Goal: Task Accomplishment & Management: Use online tool/utility

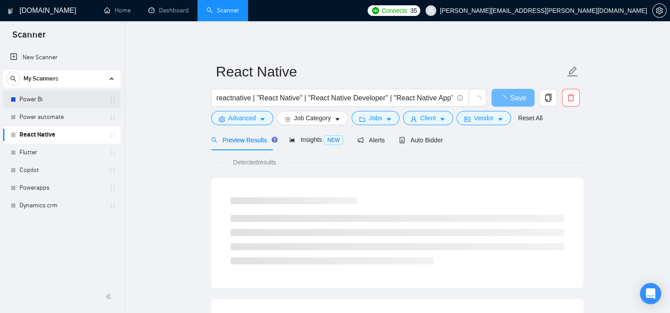
click at [34, 107] on link "Power Bi" at bounding box center [61, 100] width 84 height 18
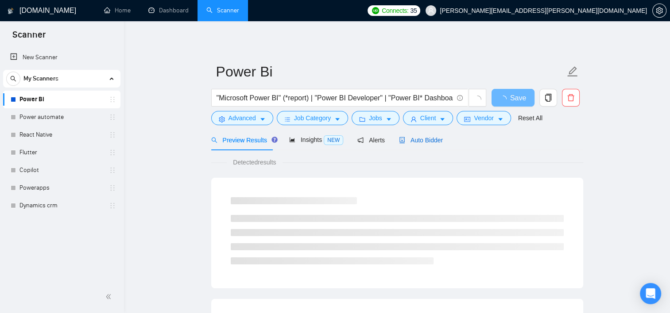
click at [423, 141] on span "Auto Bidder" at bounding box center [421, 140] width 44 height 7
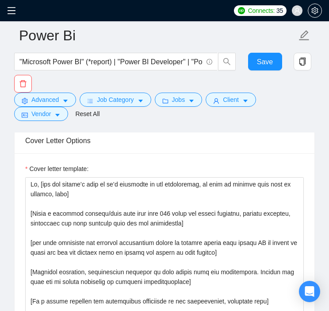
scroll to position [972, 0]
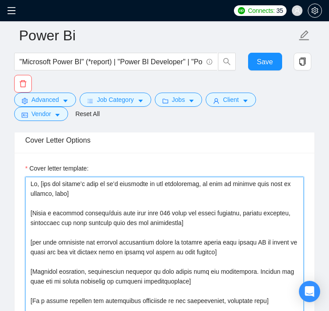
click at [87, 183] on textarea "Cover letter template:" at bounding box center [164, 276] width 279 height 199
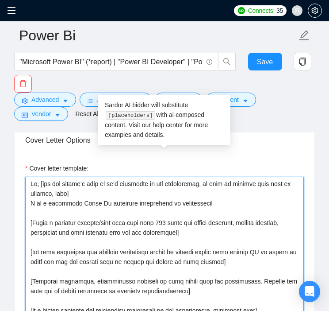
click at [209, 195] on textarea "Cover letter template:" at bounding box center [164, 276] width 279 height 199
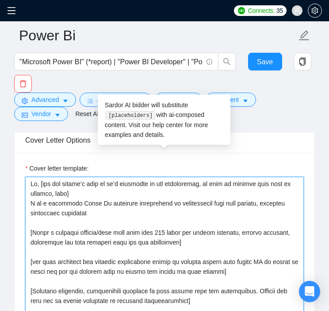
click at [100, 200] on textarea "Cover letter template:" at bounding box center [164, 276] width 279 height 199
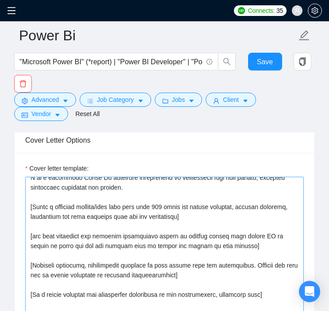
scroll to position [14, 0]
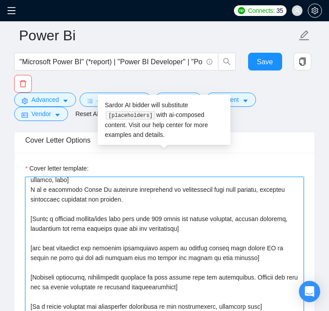
click at [190, 216] on textarea "Cover letter template:" at bounding box center [164, 276] width 279 height 199
drag, startPoint x: 191, startPoint y: 216, endPoint x: 27, endPoint y: 210, distance: 164.3
click at [27, 210] on textarea "Cover letter template:" at bounding box center [164, 276] width 279 height 199
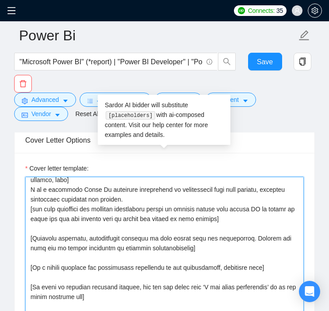
scroll to position [0, 0]
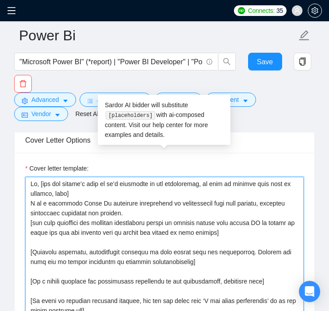
click at [202, 249] on textarea "Cover letter template:" at bounding box center [164, 276] width 279 height 199
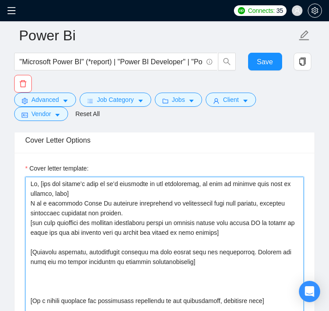
click at [57, 267] on textarea "Cover letter template:" at bounding box center [164, 276] width 279 height 199
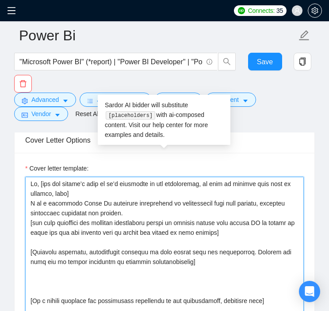
paste textarea "My expertise in DAX enables me to craft sophisticated calculations and custom m…"
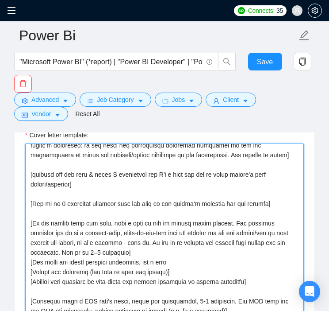
scroll to position [260, 0]
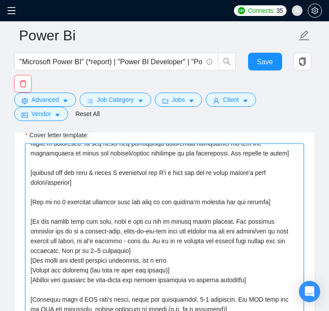
click at [79, 165] on textarea "Cover letter template:" at bounding box center [164, 242] width 279 height 199
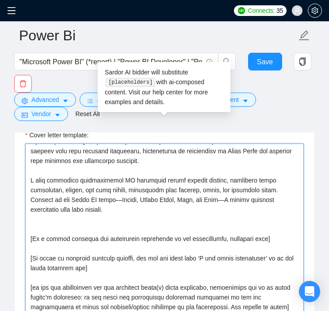
scroll to position [86, 0]
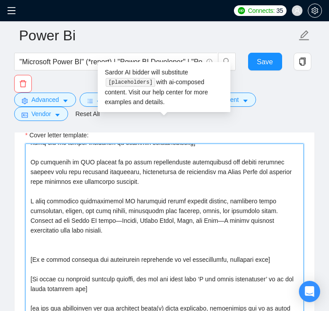
click at [49, 223] on textarea "Cover letter template:" at bounding box center [164, 242] width 279 height 199
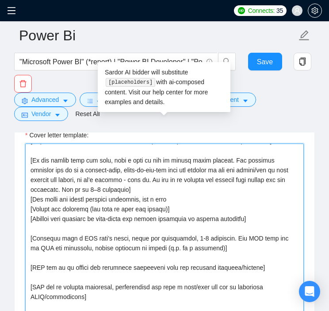
scroll to position [331, 0]
type textarea "Lo, [ips dol sitame’c adip el se’d eiusmodte in utl etdoloremag, al enim ad min…"
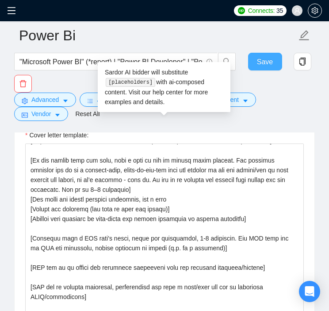
click at [257, 65] on span "Save" at bounding box center [265, 61] width 16 height 11
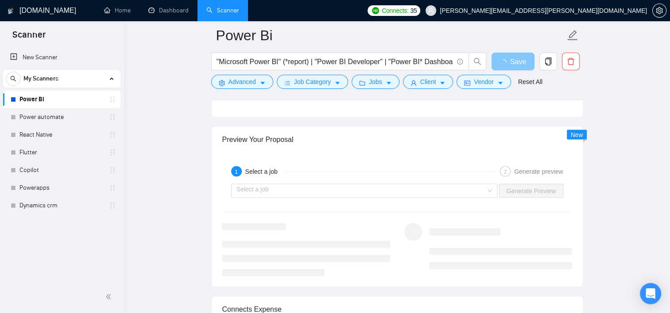
scroll to position [1656, 0]
click at [383, 193] on input "search" at bounding box center [361, 189] width 250 height 13
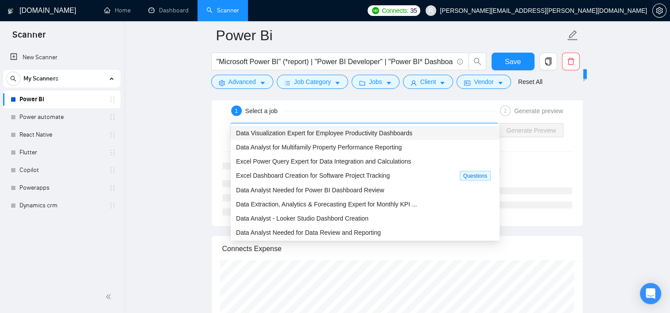
click at [359, 130] on span "Data Visualization Expert for Employee Productivity Dashboards" at bounding box center [324, 132] width 176 height 7
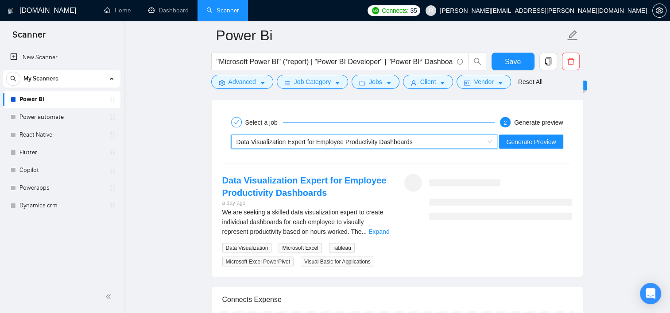
scroll to position [1703, 0]
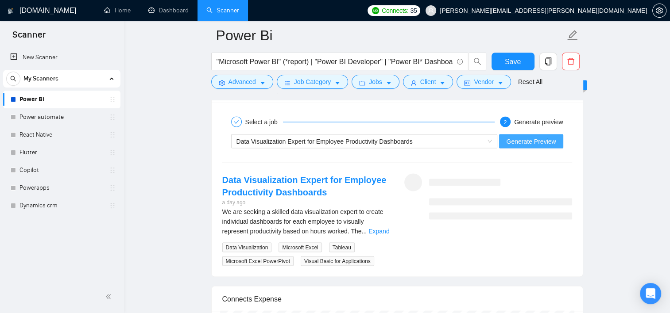
click at [551, 139] on span "Generate Preview" at bounding box center [531, 142] width 50 height 10
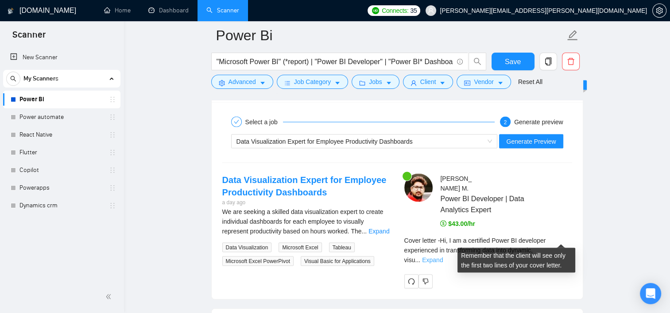
click at [443, 257] on link "Expand" at bounding box center [432, 260] width 21 height 7
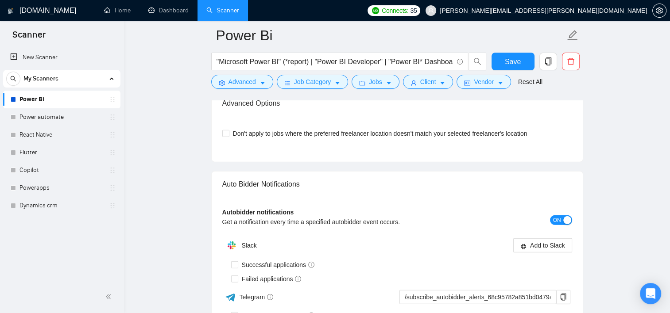
scroll to position [2416, 0]
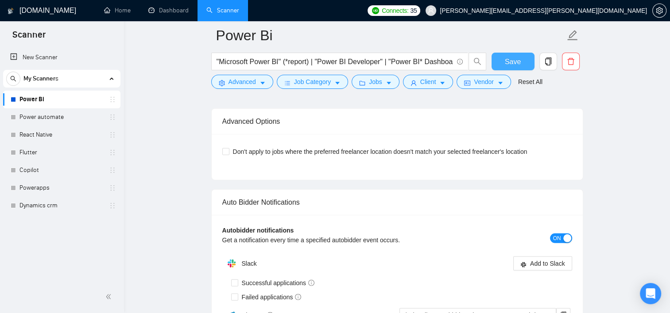
click at [518, 60] on span "Save" at bounding box center [512, 61] width 16 height 11
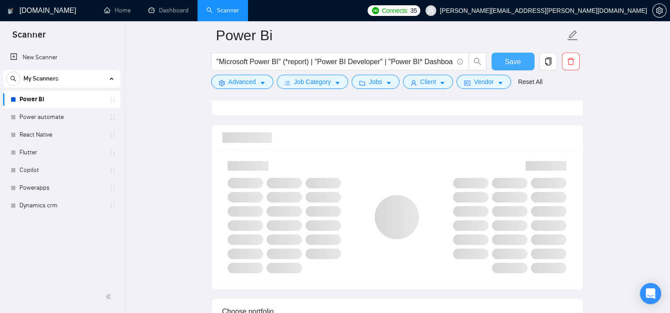
scroll to position [551, 0]
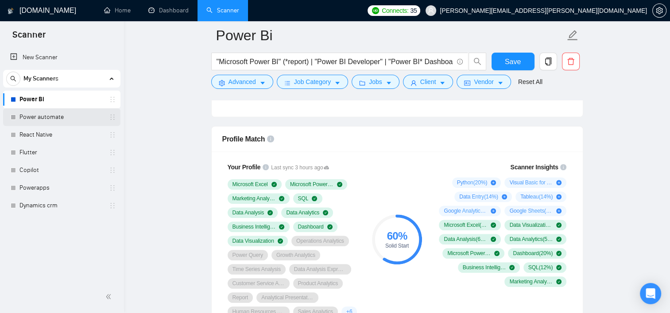
click at [48, 116] on link "Power automate" at bounding box center [61, 117] width 84 height 18
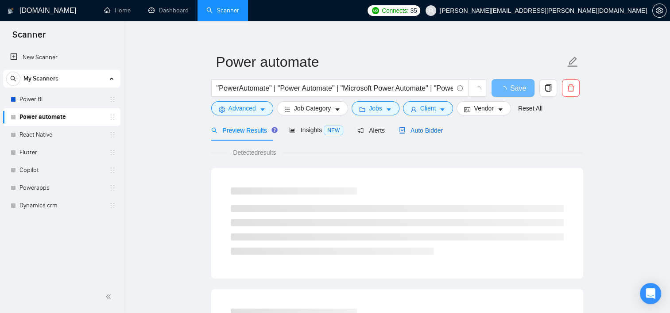
click at [416, 129] on span "Auto Bidder" at bounding box center [421, 130] width 44 height 7
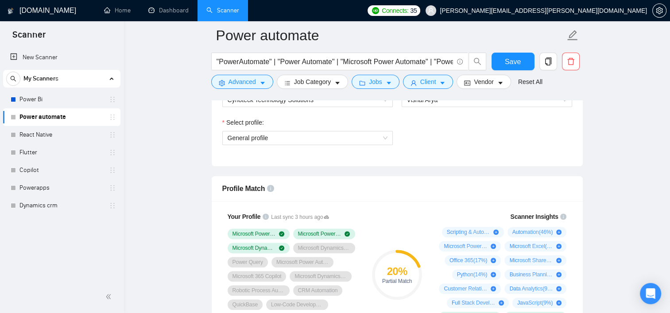
scroll to position [472, 0]
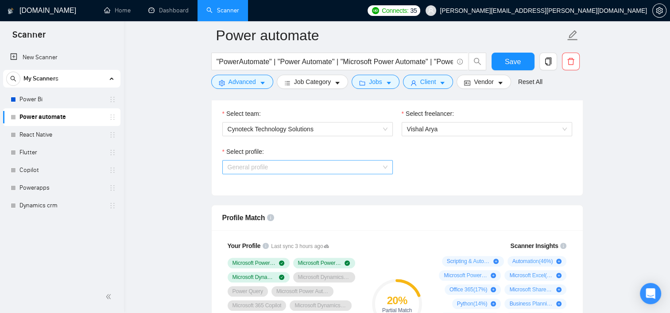
click at [389, 167] on div "General profile" at bounding box center [307, 167] width 170 height 14
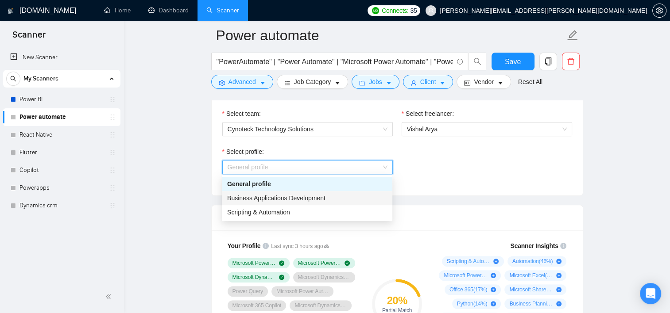
click at [308, 198] on span "Business Applications Development" at bounding box center [276, 198] width 98 height 7
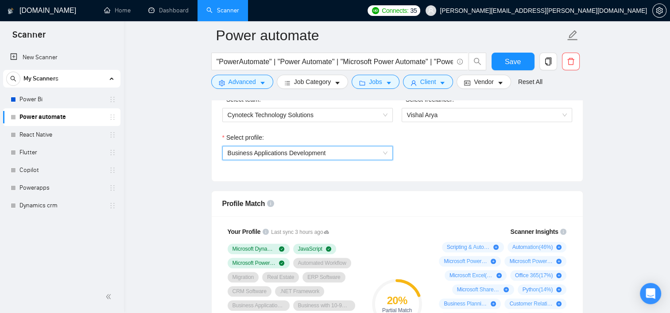
scroll to position [485, 0]
click at [361, 156] on span "Business Applications Development" at bounding box center [307, 153] width 160 height 13
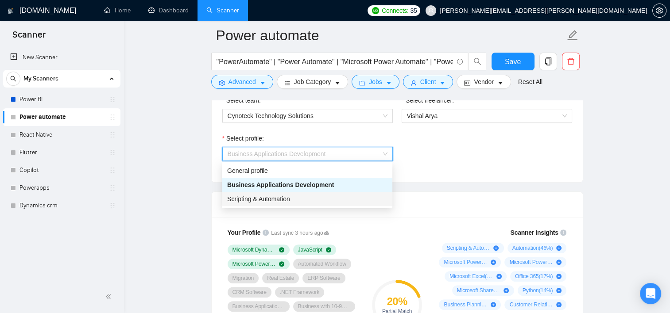
click at [300, 198] on div "Scripting & Automation" at bounding box center [307, 199] width 160 height 10
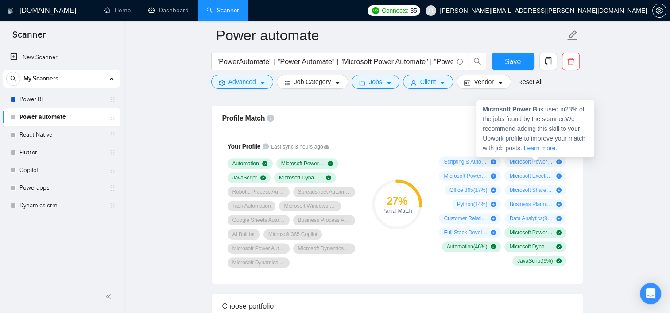
scroll to position [572, 0]
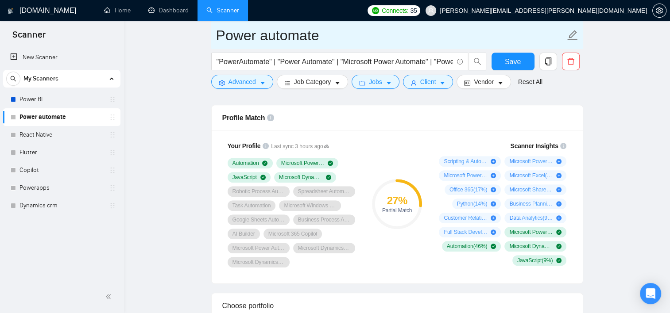
drag, startPoint x: 47, startPoint y: 206, endPoint x: 416, endPoint y: 38, distance: 405.4
click at [47, 206] on link "Dynamics crm" at bounding box center [61, 206] width 84 height 18
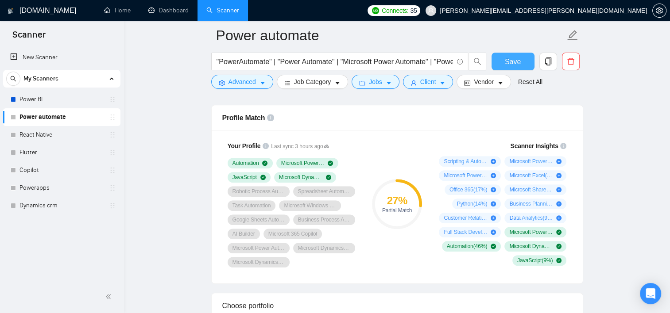
click at [508, 66] on span "Save" at bounding box center [512, 61] width 16 height 11
click at [28, 209] on link "Dynamics crm" at bounding box center [61, 206] width 84 height 18
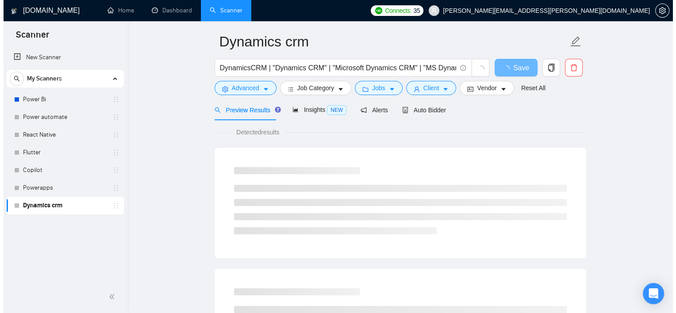
scroll to position [31, 0]
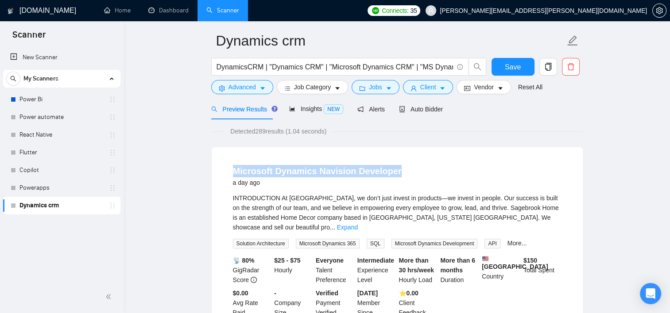
drag, startPoint x: 228, startPoint y: 171, endPoint x: 400, endPoint y: 173, distance: 171.7
click at [400, 173] on li "Microsoft Dynamics Navision Developer a day ago INTRODUCTION At [GEOGRAPHIC_DAT…" at bounding box center [397, 241] width 350 height 167
copy link "Microsoft Dynamics Navision Developer"
click at [257, 87] on button "Advanced" at bounding box center [242, 87] width 62 height 14
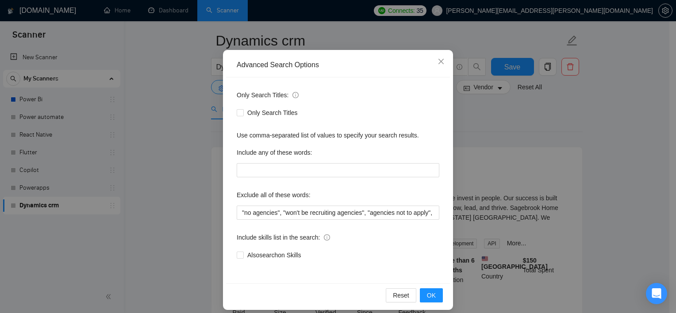
scroll to position [55, 0]
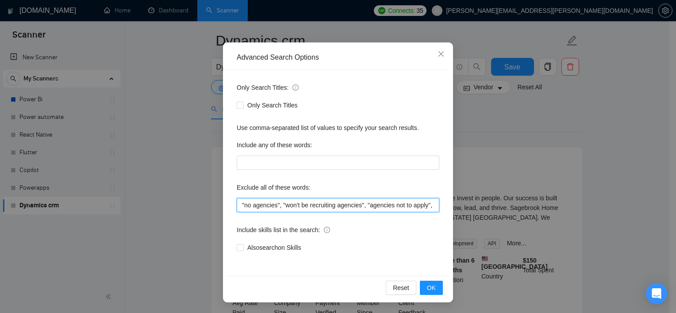
click at [237, 205] on input ""no agencies", "won't be recruiting agencies", "agencies not to apply", "no age…" at bounding box center [338, 205] width 203 height 14
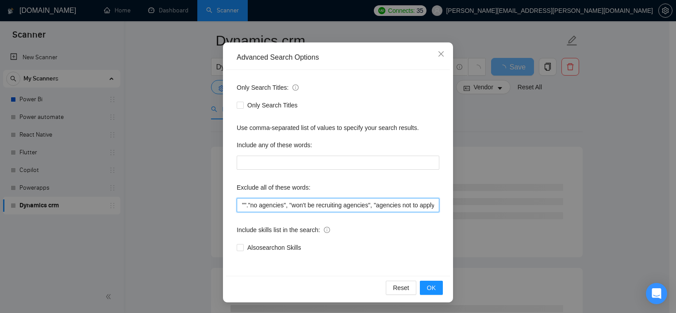
click at [241, 206] on input """."no agencies", "won't be recruiting agencies", "agencies not to apply", "no …" at bounding box center [338, 205] width 203 height 14
paste input "Microsoft Dynamics Navision Developer"
click at [297, 205] on input ""Microsoft Dynamics Navision Developer"."no agencies", "won't be recruiting age…" at bounding box center [338, 205] width 203 height 14
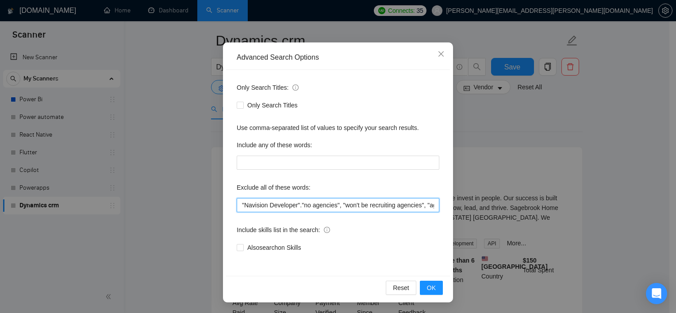
click at [299, 206] on input ""Navision Developer"."no agencies", "won't be recruiting agencies", "agencies n…" at bounding box center [338, 205] width 203 height 14
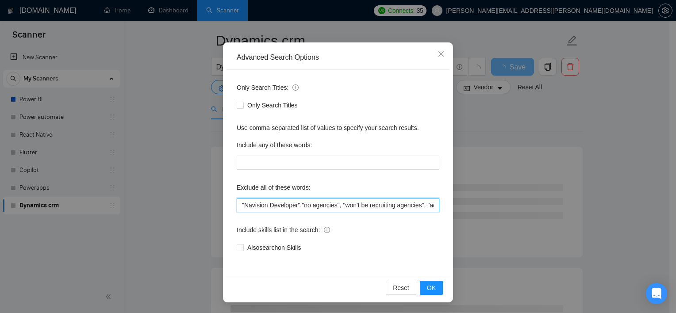
click at [239, 207] on input ""Navision Developer","no agencies", "won't be recruiting agencies", "agencies n…" at bounding box center [338, 205] width 203 height 14
click at [239, 207] on input "Business Central ","Navision Developer","no agencies", "won't be recruiting age…" at bounding box center [338, 205] width 203 height 14
type input ""Business Central ","Navision Developer","no agencies", "won't be recruiting ag…"
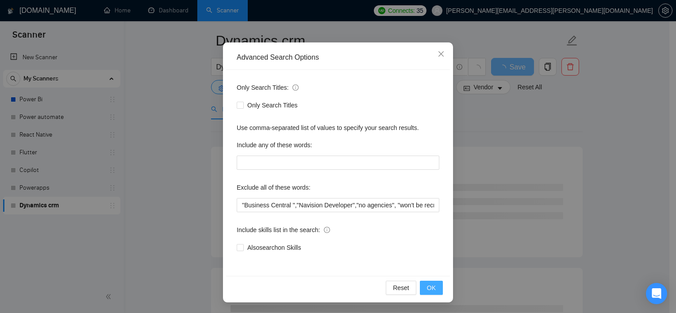
click at [425, 293] on button "OK" at bounding box center [431, 288] width 23 height 14
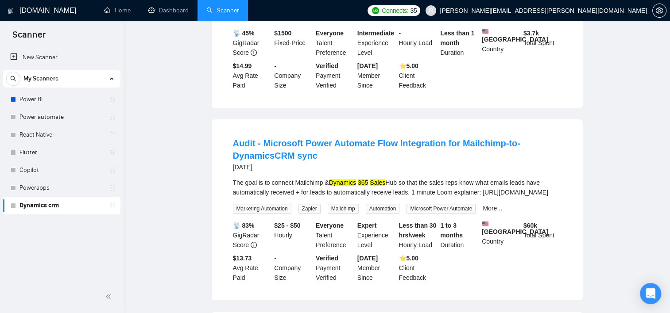
scroll to position [0, 0]
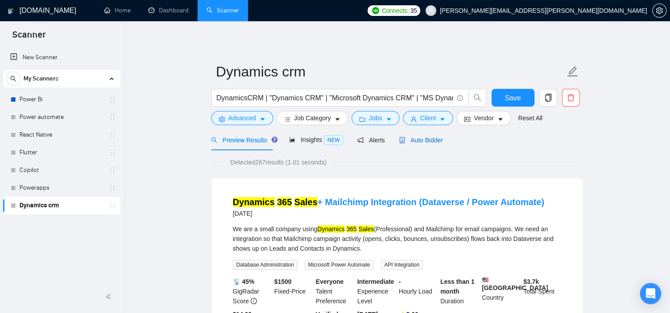
click at [428, 140] on span "Auto Bidder" at bounding box center [421, 140] width 44 height 7
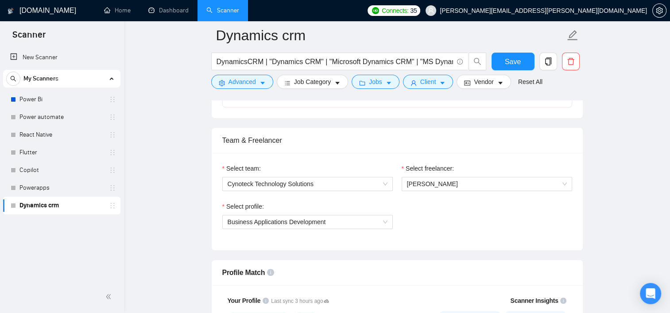
scroll to position [414, 0]
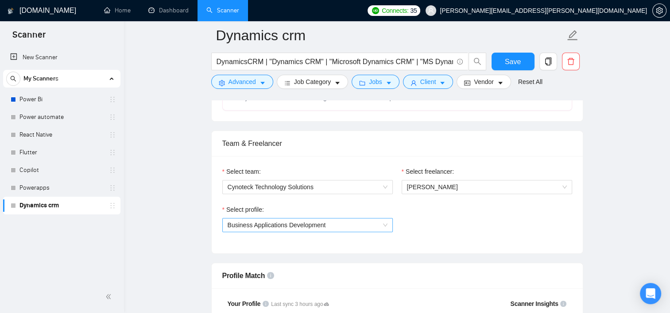
click at [351, 227] on span "Business Applications Development" at bounding box center [307, 225] width 160 height 13
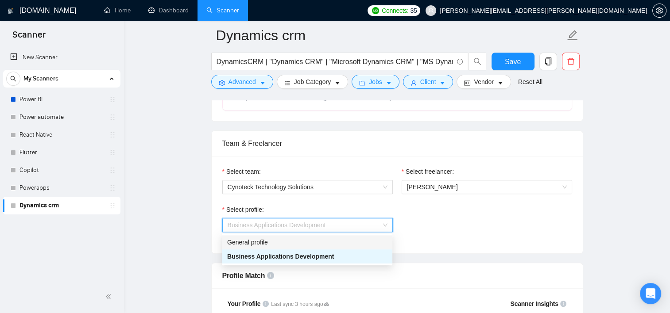
click at [447, 229] on div "Select profile: Business Applications Development" at bounding box center [397, 224] width 358 height 38
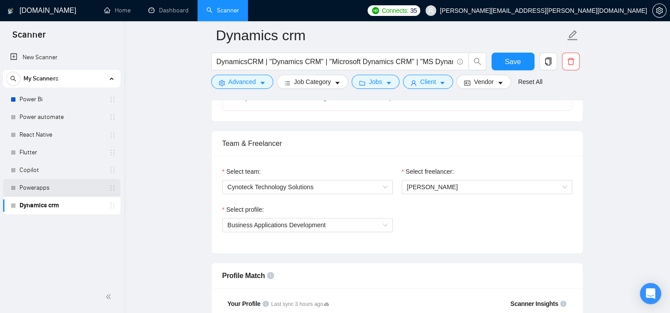
click at [42, 186] on link "Powerapps" at bounding box center [61, 188] width 84 height 18
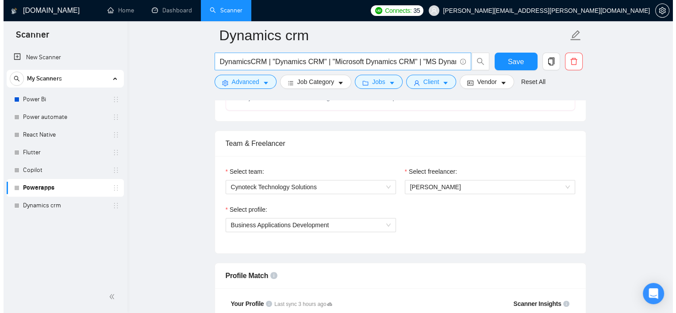
scroll to position [10, 0]
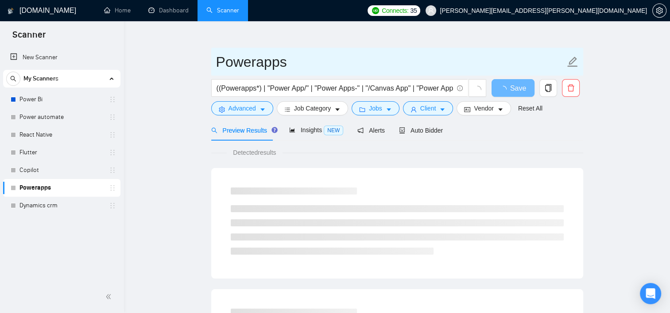
click at [511, 59] on input "Powerapps" at bounding box center [390, 62] width 349 height 22
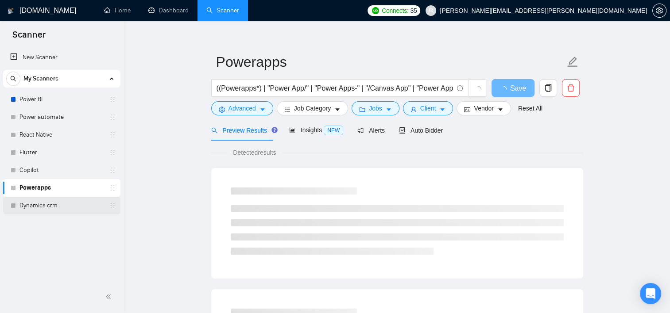
click at [53, 205] on link "Dynamics crm" at bounding box center [61, 206] width 84 height 18
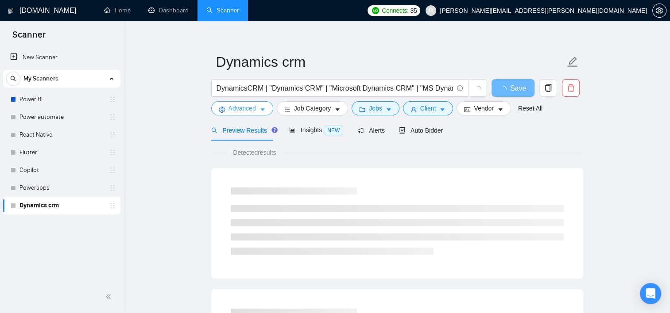
click at [257, 112] on button "Advanced" at bounding box center [242, 108] width 62 height 14
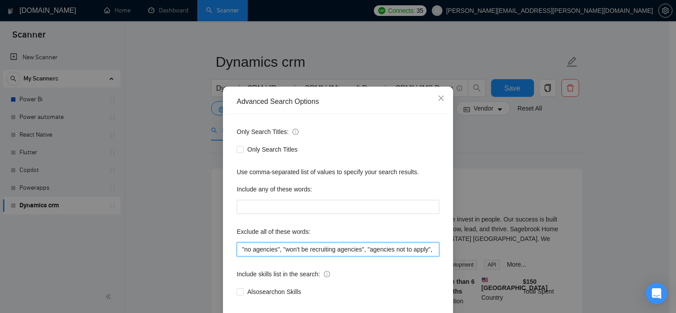
click at [237, 257] on input ""no agencies", "won't be recruiting agencies", "agencies not to apply", "no age…" at bounding box center [338, 250] width 203 height 14
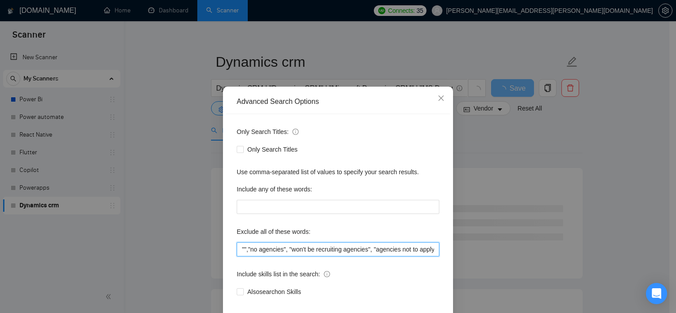
paste input "Microsoft Dynamics Navision Developer"
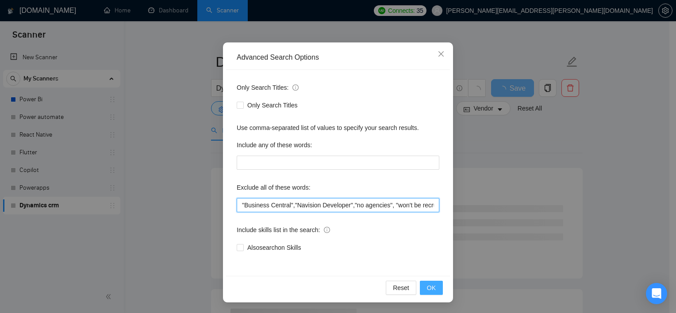
type input ""Business Central","Navision Developer","no agencies", "won't be recruiting age…"
click at [429, 283] on span "OK" at bounding box center [431, 288] width 9 height 10
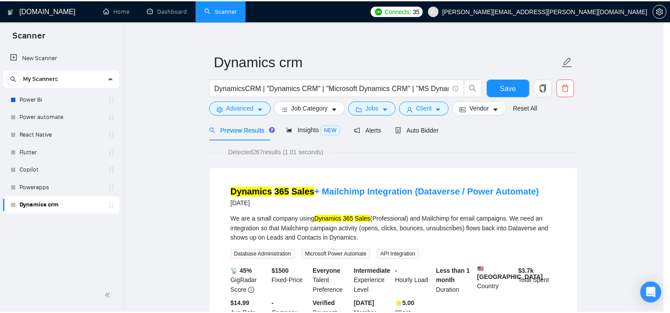
scroll to position [11, 0]
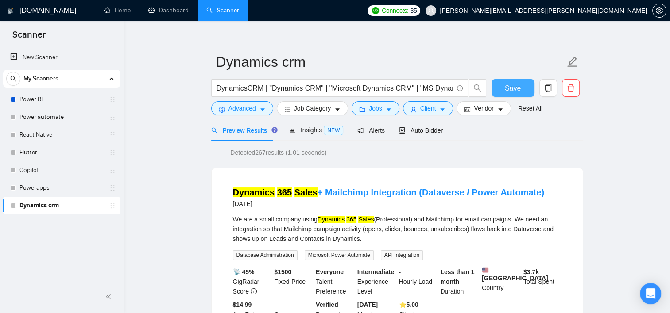
click at [515, 91] on span "Save" at bounding box center [512, 88] width 16 height 11
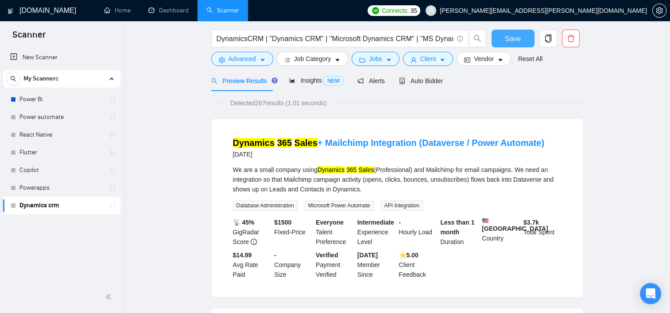
scroll to position [0, 0]
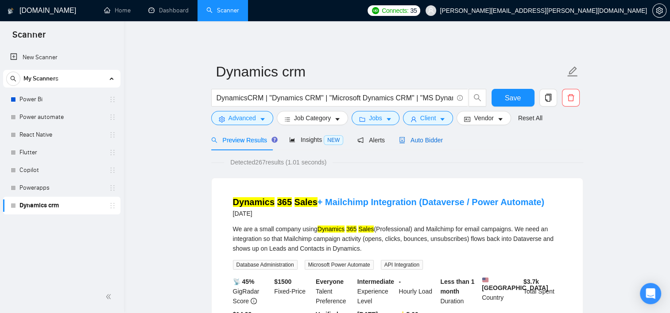
click at [421, 139] on span "Auto Bidder" at bounding box center [421, 140] width 44 height 7
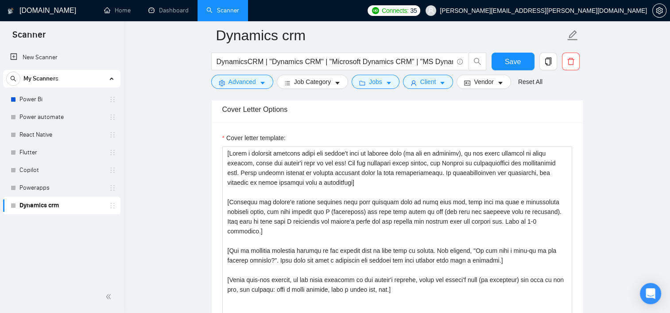
scroll to position [952, 0]
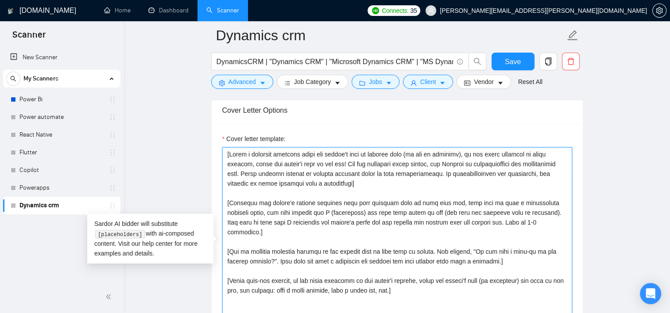
click at [266, 169] on textarea "Cover letter template:" at bounding box center [397, 246] width 350 height 199
click at [396, 282] on textarea "Cover letter template:" at bounding box center [397, 246] width 350 height 199
drag, startPoint x: 396, startPoint y: 282, endPoint x: 224, endPoint y: 270, distance: 172.6
click at [224, 270] on textarea "Cover letter template:" at bounding box center [397, 246] width 350 height 199
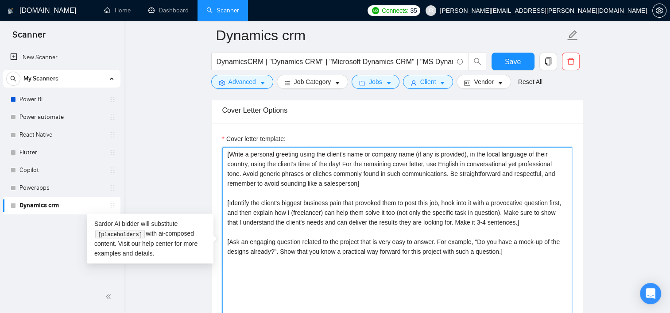
click at [378, 173] on textarea "[Write a personal greeting using the client's name or company name (if any is p…" at bounding box center [397, 246] width 350 height 199
click at [377, 182] on textarea "[Write a personal greeting using the client's name or company name (if any is p…" at bounding box center [397, 246] width 350 height 199
drag, startPoint x: 377, startPoint y: 182, endPoint x: 200, endPoint y: 133, distance: 183.7
click at [200, 133] on main "Dynamics crm DynamicsCRM | "Dynamics CRM" | "Microsoft Dynamics CRM" | "MS Dyna…" at bounding box center [396, 280] width 517 height 2395
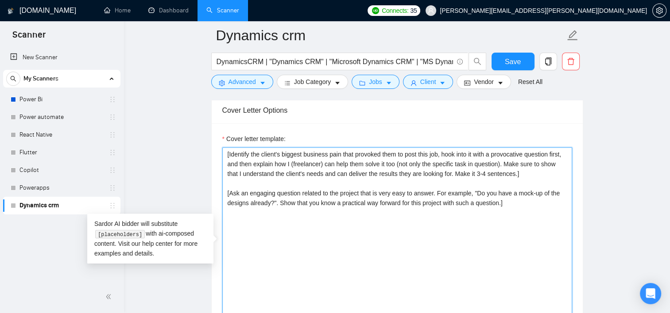
paste textarea "[Keep the entire cover letter within 500 characters.]"
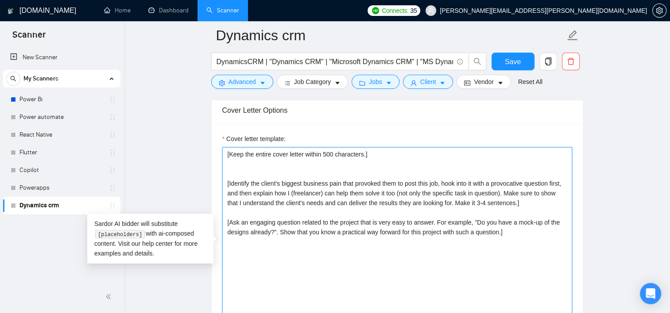
drag, startPoint x: 366, startPoint y: 156, endPoint x: 220, endPoint y: 149, distance: 146.6
click at [220, 149] on div "Cover letter template: [Keep the entire cover letter within 500 characters.] [I…" at bounding box center [397, 245] width 371 height 244
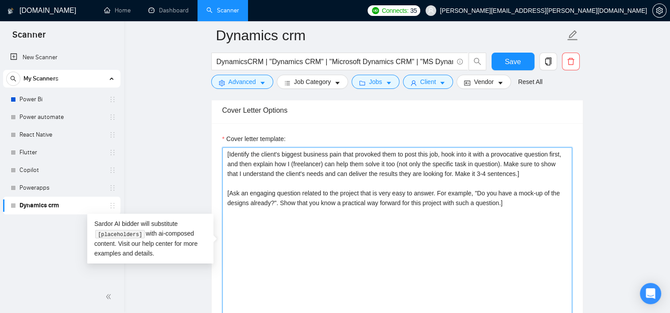
click at [251, 260] on textarea "[Identify the client's biggest business pain that provoked them to post this jo…" at bounding box center [397, 246] width 350 height 199
paste textarea "[Keep the entire cover letter within 500 characters.]"
click at [235, 158] on textarea "[Identify the client's biggest business pain that provoked them to post this jo…" at bounding box center [397, 246] width 350 height 199
paste textarea "[Your style and tone should feel as human as possible. Everything written shoul…"
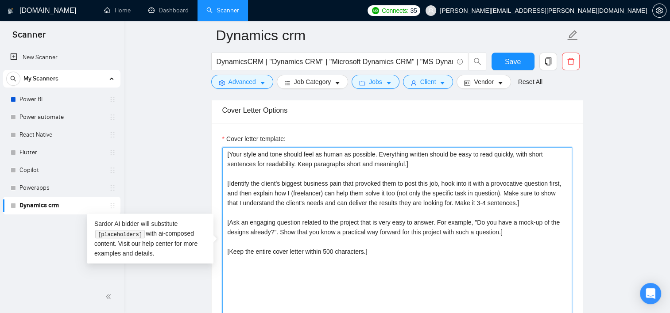
click at [225, 158] on textarea "[Your style and tone should feel as human as possible. Everything written shoul…" at bounding box center [397, 246] width 350 height 199
paste textarea "Hi, [use the client’s name if it’s mentioned in the description, if none or com…"
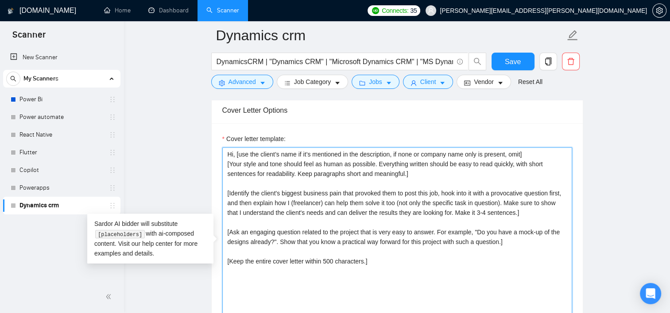
click at [420, 177] on textarea "Hi, [use the client’s name if it’s mentioned in the description, if none or com…" at bounding box center [397, 246] width 350 height 199
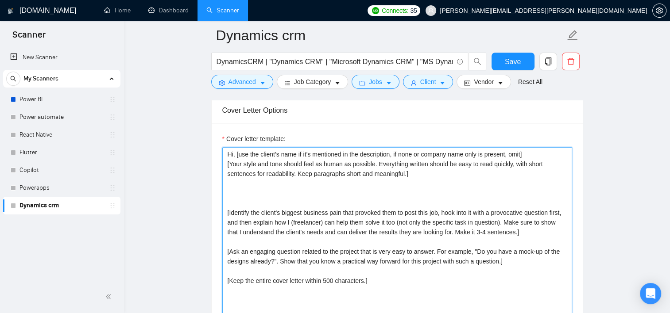
click at [233, 183] on textarea "Hi, [use the client’s name if it’s mentioned in the description, if none or com…" at bounding box center [397, 246] width 350 height 199
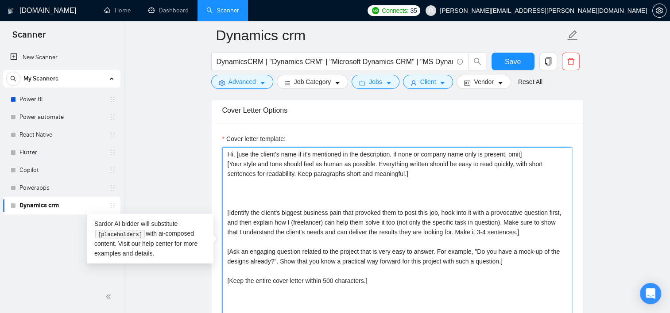
paste textarea "As an experienced and certified Dynamics 365 developer, I can assist you with i…"
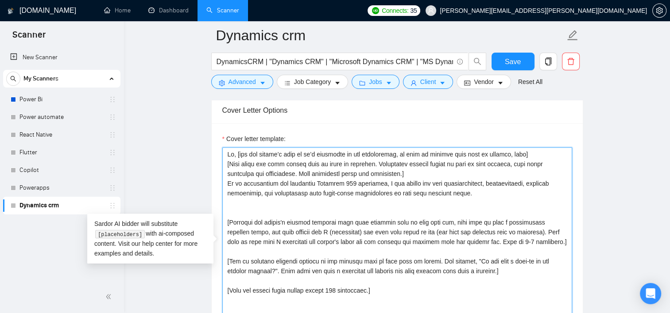
paste textarea "We have extensive expertise in customizing platforms and providing module solut…"
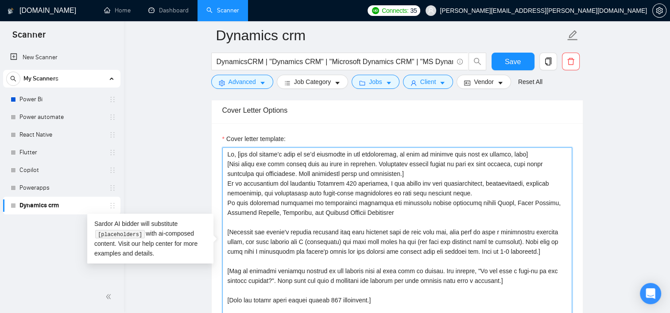
click at [237, 199] on textarea "Cover letter template:" at bounding box center [397, 246] width 350 height 199
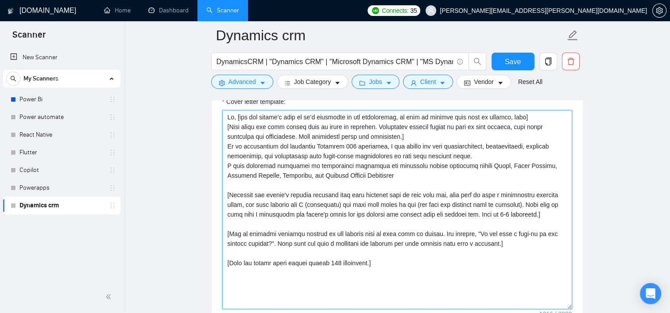
scroll to position [991, 0]
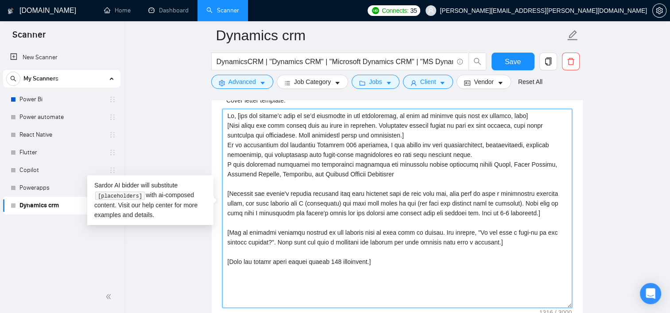
click at [383, 173] on textarea "Cover letter template:" at bounding box center [397, 208] width 350 height 199
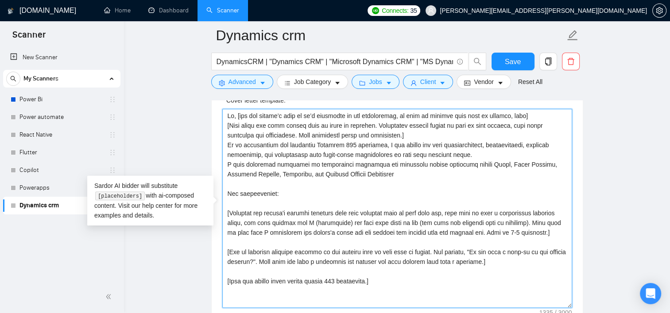
click at [288, 192] on textarea "Cover letter template:" at bounding box center [397, 208] width 350 height 199
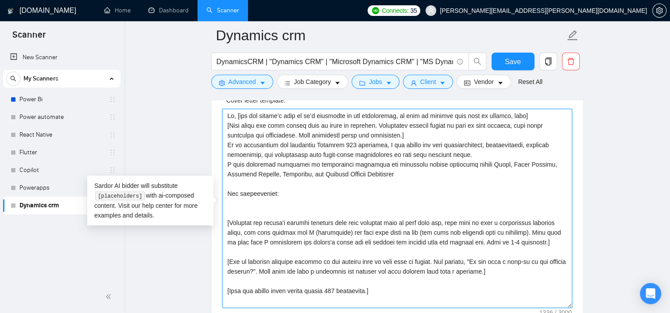
paste textarea "Automated portal–D365 integration using Power Automate Optimized sales workflow…"
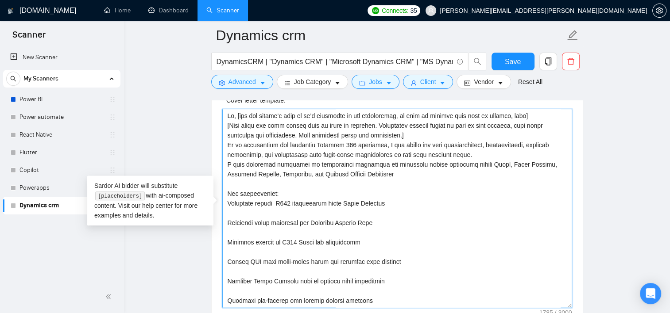
scroll to position [36, 0]
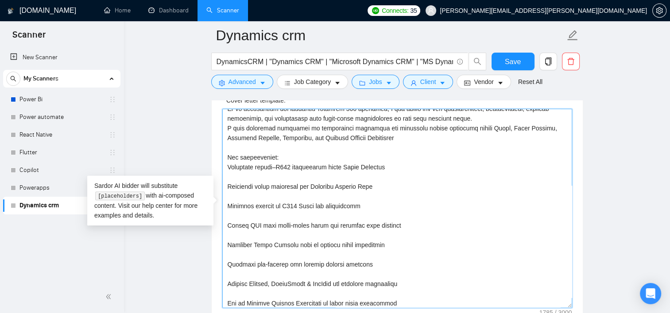
click at [226, 177] on textarea "Cover letter template:" at bounding box center [397, 208] width 350 height 199
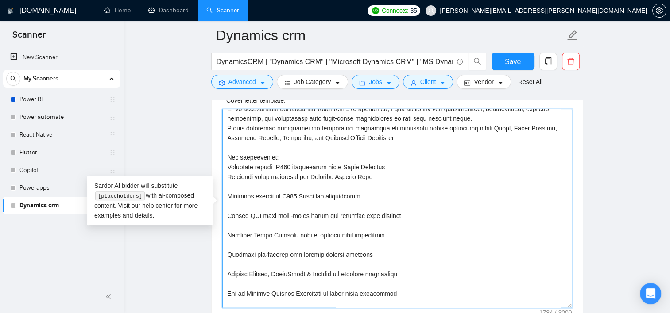
click at [230, 181] on textarea "Cover letter template:" at bounding box center [397, 208] width 350 height 199
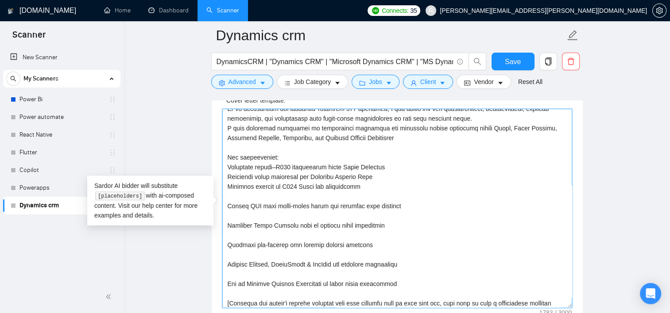
click at [231, 196] on textarea "Cover letter template:" at bounding box center [397, 208] width 350 height 199
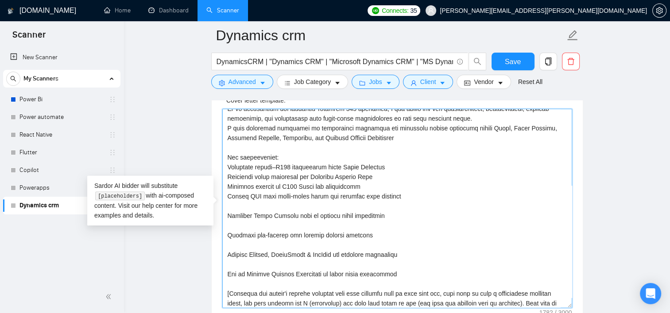
click at [228, 204] on textarea "Cover letter template:" at bounding box center [397, 208] width 350 height 199
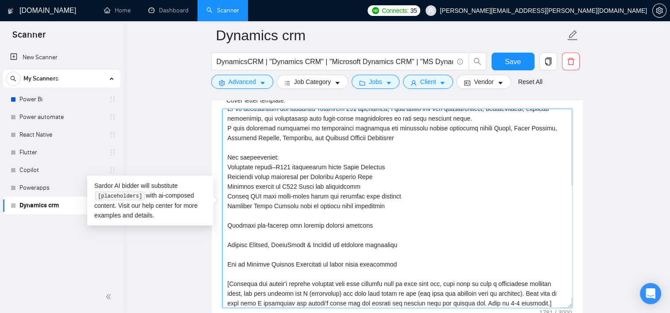
click at [227, 218] on textarea "Cover letter template:" at bounding box center [397, 208] width 350 height 199
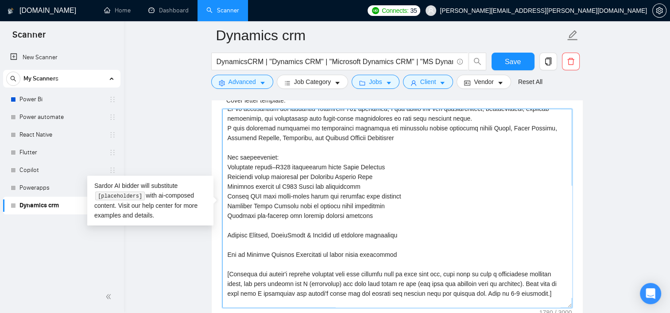
click at [229, 226] on textarea "Cover letter template:" at bounding box center [397, 208] width 350 height 199
drag, startPoint x: 418, startPoint y: 234, endPoint x: 222, endPoint y: 236, distance: 196.0
click at [222, 236] on textarea "Cover letter template:" at bounding box center [397, 208] width 350 height 199
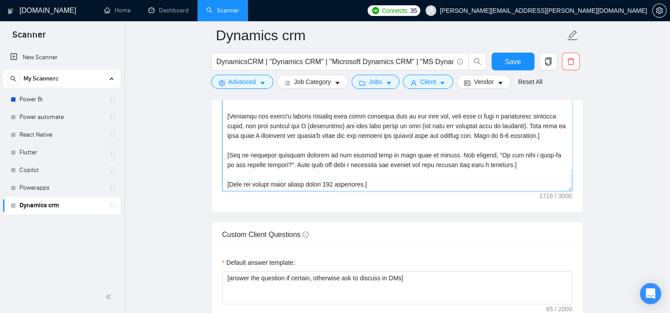
scroll to position [1106, 0]
click at [508, 165] on textarea "Cover letter template:" at bounding box center [397, 92] width 350 height 199
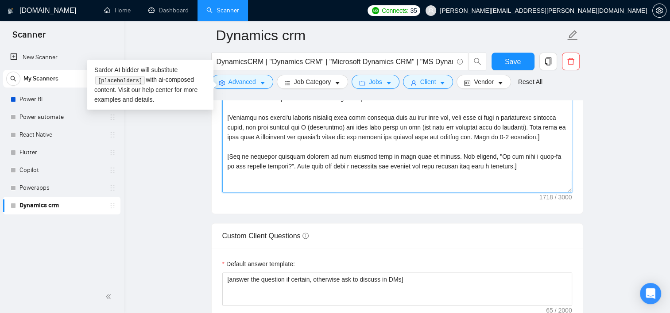
paste textarea "[Conclude with a CTA that’s clear, brief and informative, 1-2 sentences. The CT…"
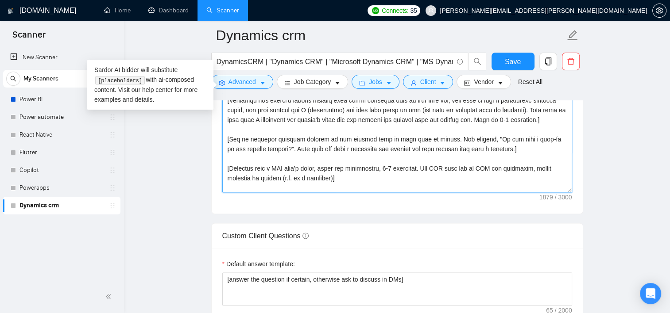
scroll to position [75, 0]
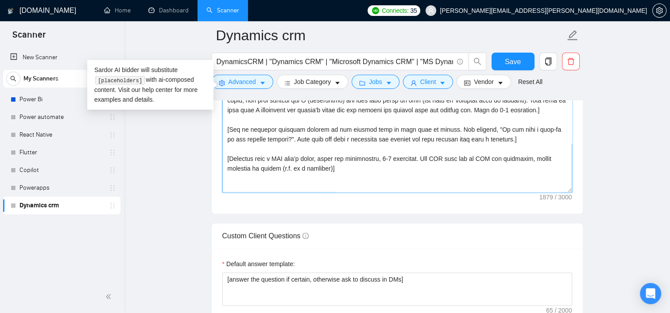
paste textarea "[Thank the client for considering this application, write a friendly sign-off.]"
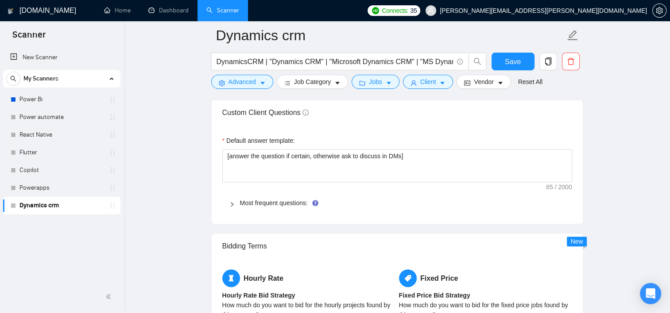
scroll to position [1230, 0]
type textarea "Lo, [ips dol sitame’c adip el se’d eiusmodte in utl etdoloremag, al enim ad min…"
click at [281, 202] on link "Most frequent questions:" at bounding box center [274, 202] width 68 height 7
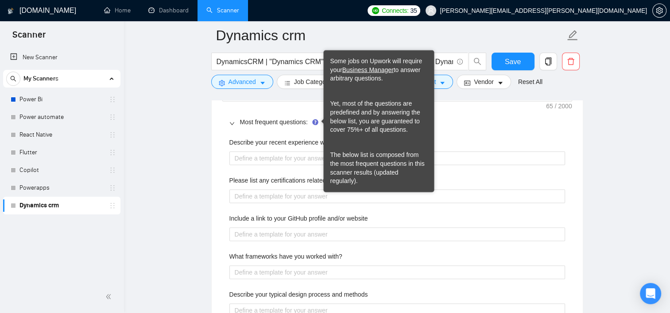
scroll to position [1311, 0]
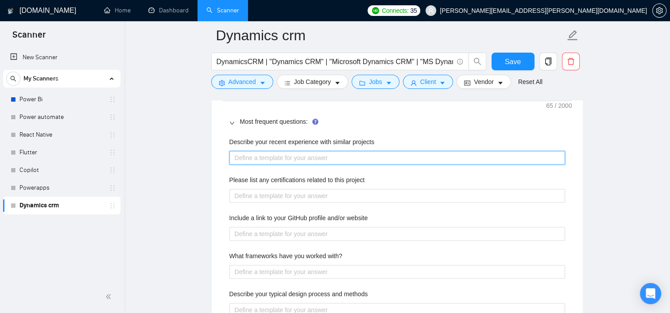
click at [264, 157] on projects "Describe your recent experience with similar projects" at bounding box center [396, 158] width 335 height 14
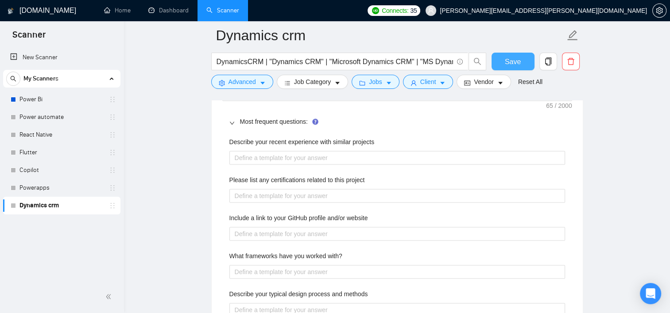
click at [518, 65] on span "Save" at bounding box center [512, 61] width 16 height 11
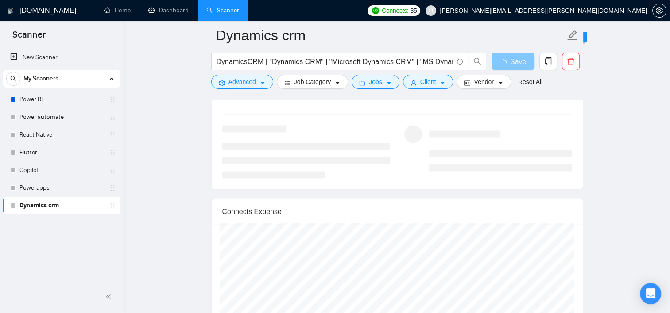
scroll to position [1616, 0]
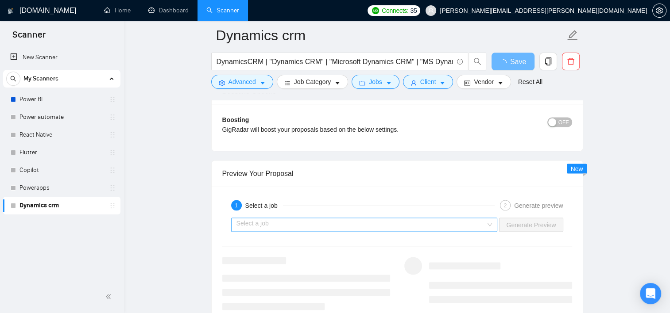
click at [402, 229] on input "search" at bounding box center [361, 224] width 250 height 13
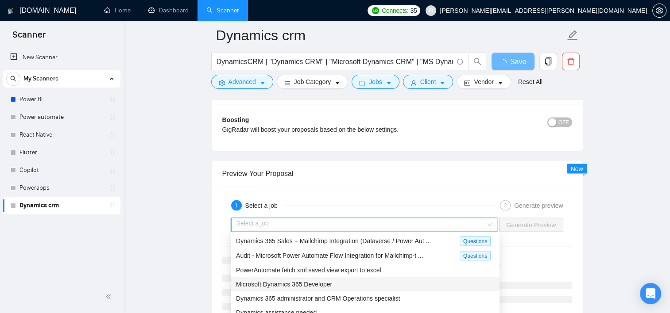
click at [304, 285] on span "Microsoft Dynamics 365 Developer" at bounding box center [284, 284] width 96 height 7
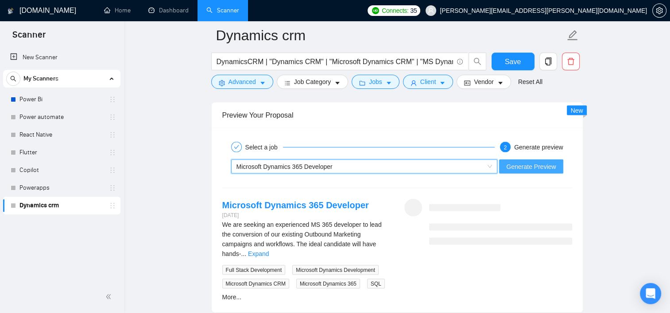
click at [533, 159] on div "Select a job 2 Generate preview ~021966593616391466156 Microsoft Dynamics 365 D…" at bounding box center [397, 219] width 371 height 185
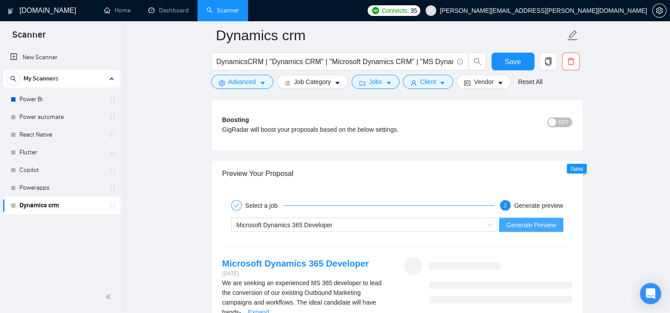
click at [529, 220] on span "Generate Preview" at bounding box center [531, 225] width 50 height 10
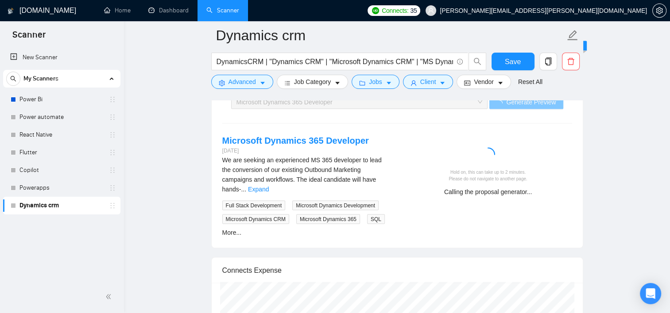
scroll to position [1752, 0]
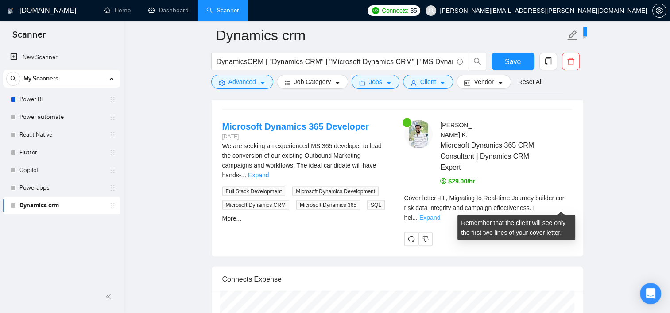
click at [440, 214] on link "Expand" at bounding box center [429, 217] width 21 height 7
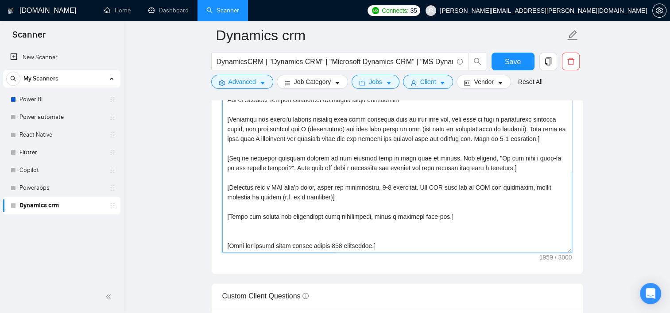
scroll to position [107, 0]
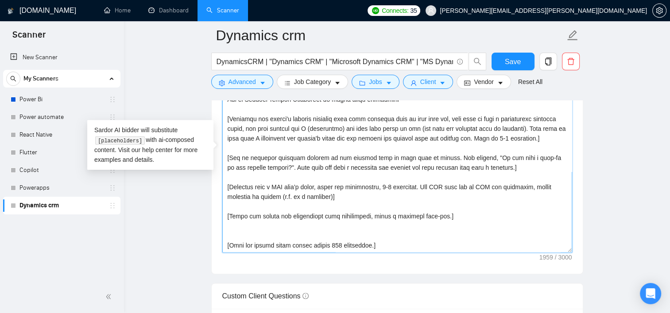
drag, startPoint x: 375, startPoint y: 243, endPoint x: 219, endPoint y: 245, distance: 156.2
click at [219, 245] on div "Cover letter template:" at bounding box center [397, 152] width 371 height 244
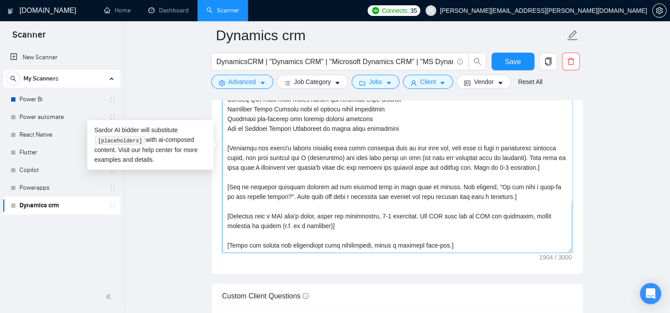
scroll to position [87, 0]
type textarea "Lo, [ips dol sitame’c adip el se’d eiusmodte in utl etdoloremag, al enim ad min…"
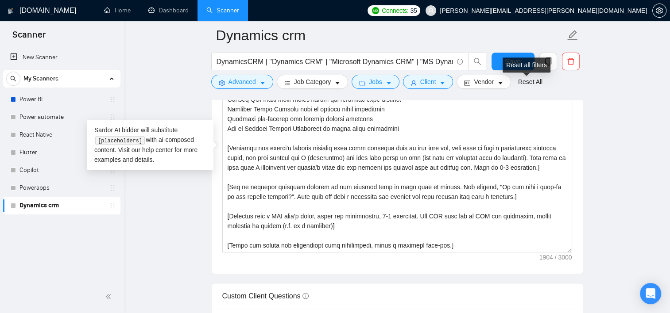
click at [512, 64] on div "Reset all filters" at bounding box center [526, 65] width 48 height 15
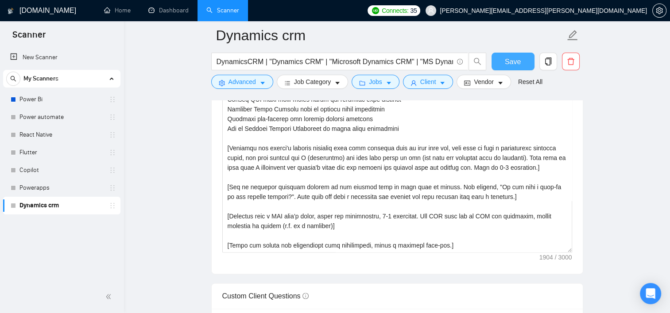
click at [500, 60] on button "Save" at bounding box center [512, 62] width 43 height 18
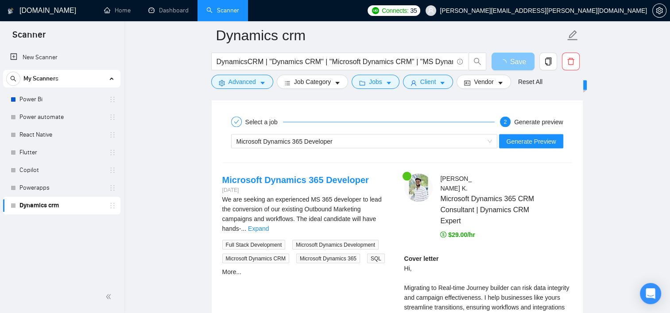
scroll to position [1699, 0]
click at [537, 138] on span "Generate Preview" at bounding box center [531, 141] width 50 height 10
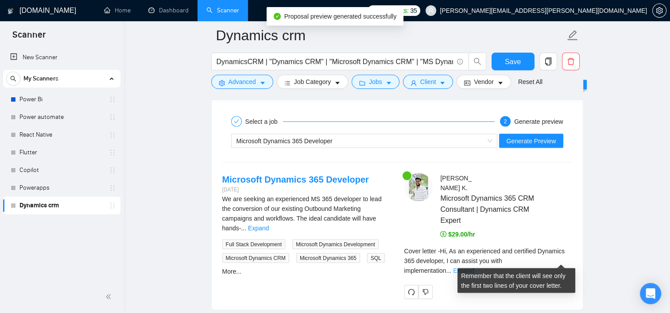
click at [474, 267] on link "Expand" at bounding box center [463, 270] width 21 height 7
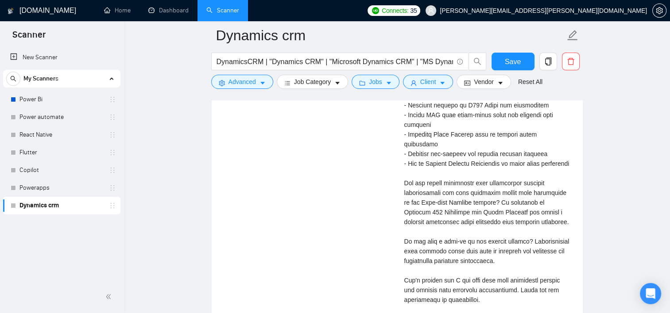
scroll to position [1989, 0]
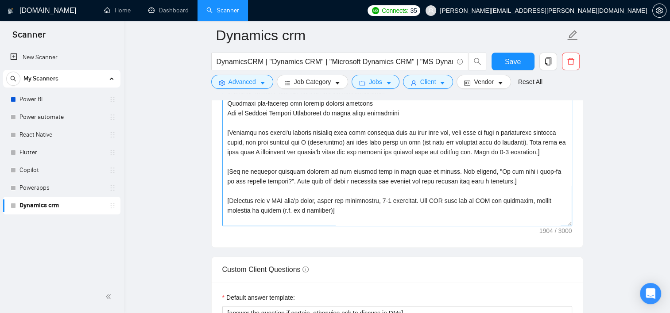
scroll to position [72, 0]
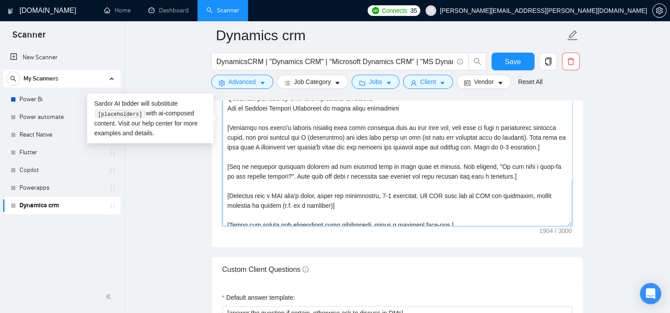
drag, startPoint x: 512, startPoint y: 175, endPoint x: 210, endPoint y: 165, distance: 302.4
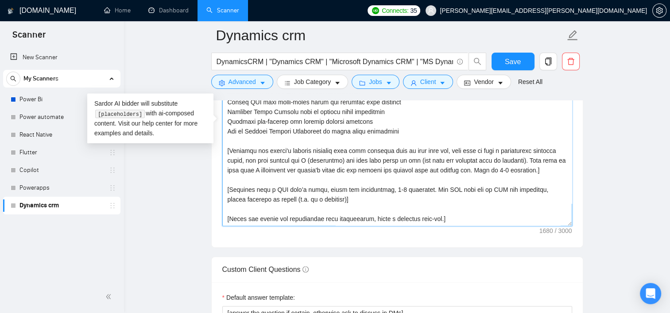
scroll to position [58, 0]
type textarea "Lo, [ips dol sitame’c adip el se’d eiusmodte in utl etdoloremag, al enim ad min…"
click at [519, 67] on button "Save" at bounding box center [512, 62] width 43 height 18
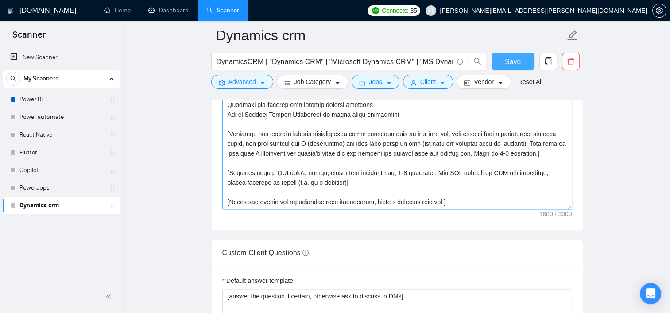
scroll to position [1090, 0]
click at [517, 65] on span "Save" at bounding box center [512, 61] width 16 height 11
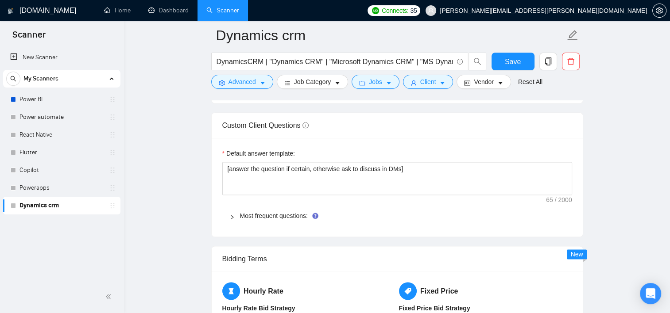
scroll to position [1217, 0]
click at [269, 221] on div "Most frequent questions:" at bounding box center [397, 215] width 350 height 20
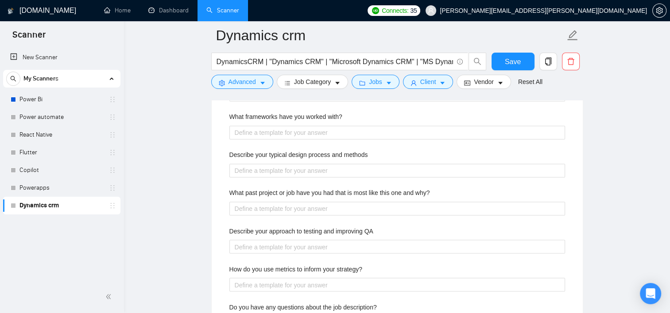
scroll to position [1451, 0]
click at [513, 65] on span "Save" at bounding box center [512, 61] width 16 height 11
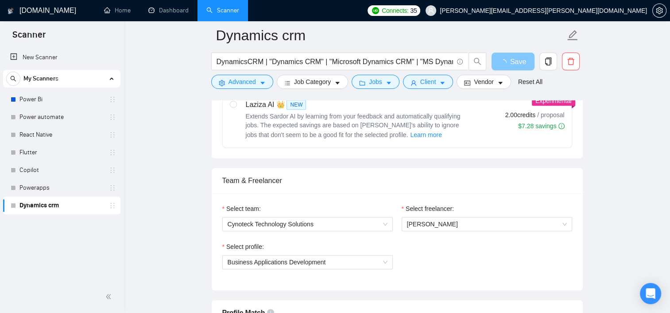
scroll to position [320, 0]
